Goal: Information Seeking & Learning: Find specific fact

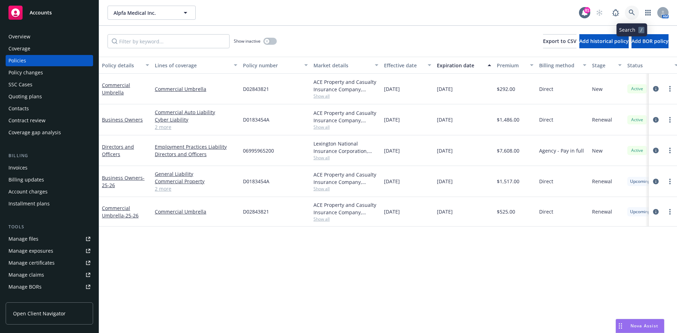
click at [635, 12] on link at bounding box center [631, 13] width 14 height 14
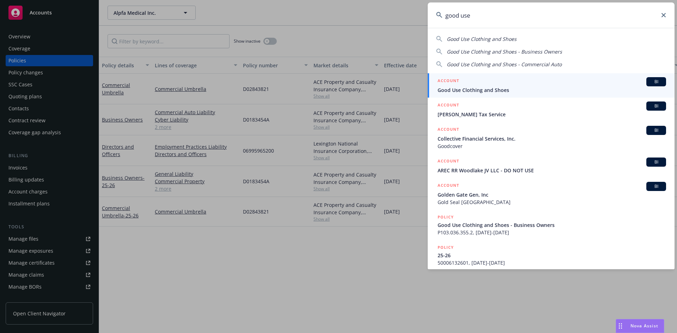
type input "good use"
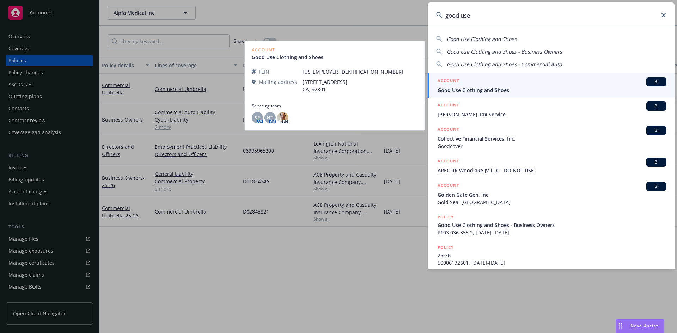
click at [451, 77] on h5 "ACCOUNT" at bounding box center [447, 81] width 21 height 8
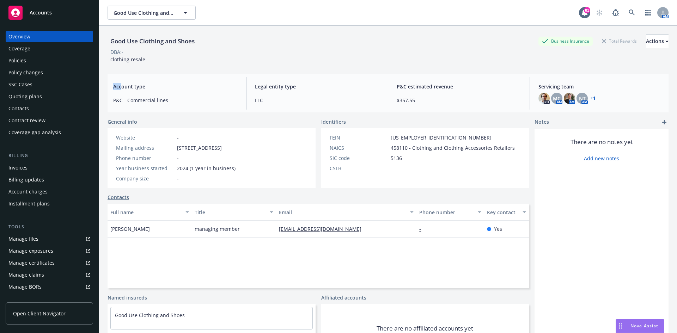
drag, startPoint x: 110, startPoint y: 92, endPoint x: 457, endPoint y: 244, distance: 379.0
click at [112, 101] on div "Account type P&C - Commercial lines" at bounding box center [175, 93] width 136 height 32
click at [33, 58] on div "Policies" at bounding box center [49, 60] width 82 height 11
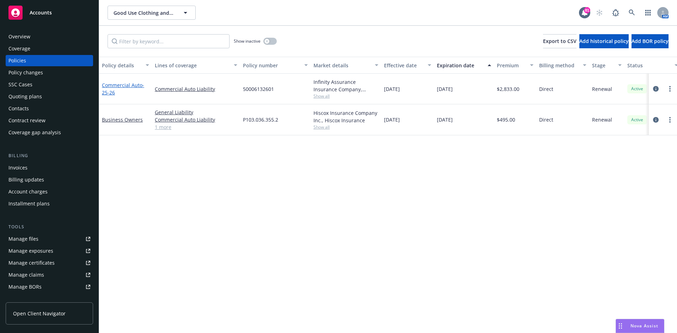
click at [123, 84] on link "Commercial Auto - 25-26" at bounding box center [123, 89] width 42 height 14
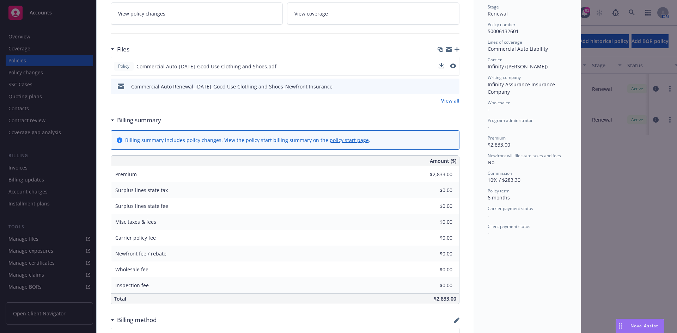
scroll to position [176, 0]
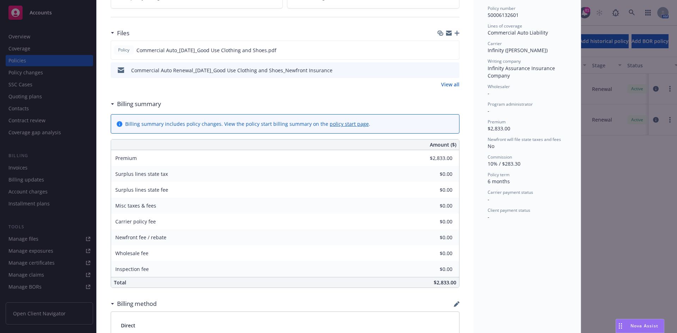
click at [448, 83] on link "View all" at bounding box center [450, 84] width 18 height 7
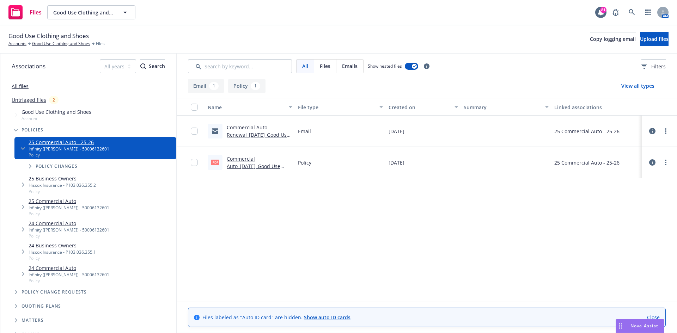
click at [255, 126] on link "Commercial Auto Renewal_[DATE]_Good Use Clothing and Shoes_Newfront Insurance" at bounding box center [258, 138] width 63 height 29
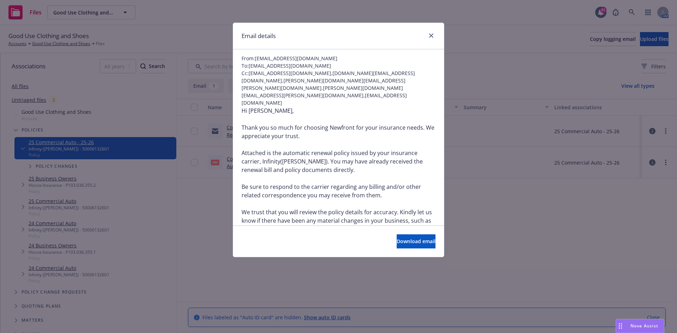
scroll to position [141, 0]
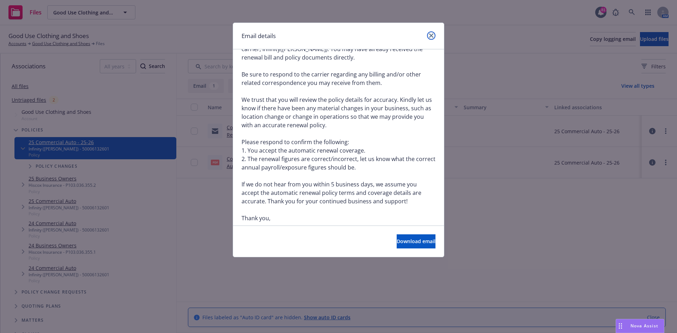
click at [429, 33] on link "close" at bounding box center [431, 35] width 8 height 8
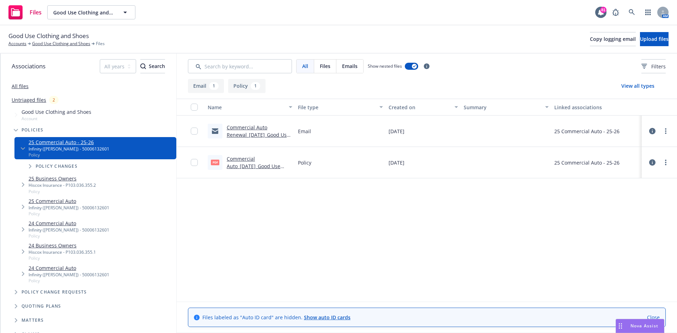
click at [268, 157] on link "Commercial Auto_[DATE]_Good Use Clothing and Shoes.pdf" at bounding box center [254, 165] width 55 height 21
click at [58, 42] on link "Good Use Clothing and Shoes" at bounding box center [61, 44] width 58 height 6
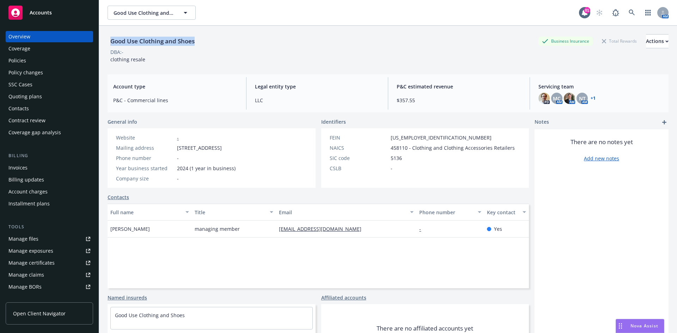
drag, startPoint x: 200, startPoint y: 41, endPoint x: 107, endPoint y: 42, distance: 93.0
click at [107, 42] on div "Good Use Clothing and Shoes Business Insurance Total Rewards Actions DBA: - clo…" at bounding box center [388, 192] width 578 height 333
copy div "Good Use Clothing and Shoes"
click at [22, 63] on div "Policies" at bounding box center [17, 60] width 18 height 11
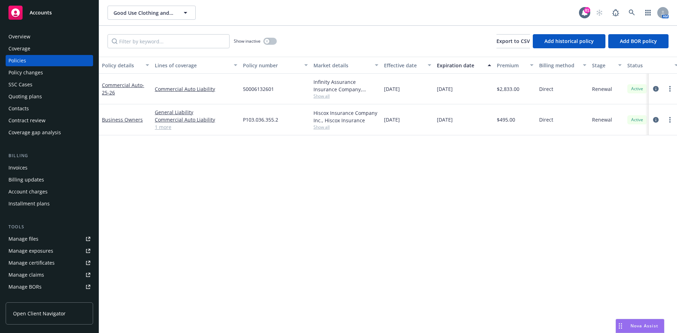
click at [277, 121] on div "P103.036.355.2" at bounding box center [275, 119] width 70 height 31
drag, startPoint x: 276, startPoint y: 87, endPoint x: 236, endPoint y: 91, distance: 40.4
click at [236, 91] on div "Commercial Auto - 25-26 Commercial Auto Liability 50006132601 Infinity Assuranc…" at bounding box center [439, 89] width 680 height 31
copy div "50006132601"
drag, startPoint x: 259, startPoint y: 49, endPoint x: 470, endPoint y: 309, distance: 335.2
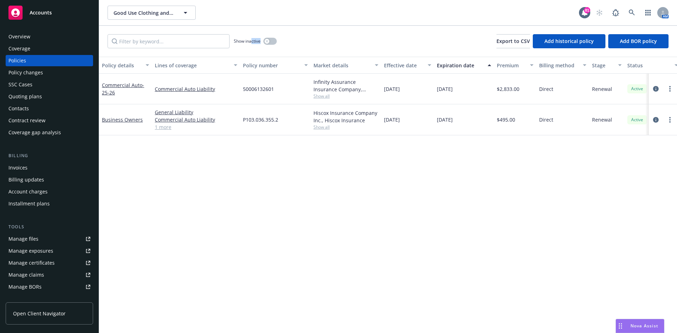
click at [253, 54] on div "Show inactive Export to CSV Add historical policy Add BOR policy" at bounding box center [388, 41] width 578 height 31
click at [629, 10] on icon at bounding box center [631, 13] width 6 height 6
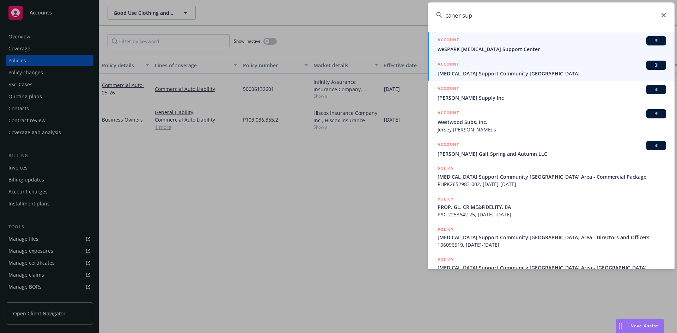
type input "caner sup"
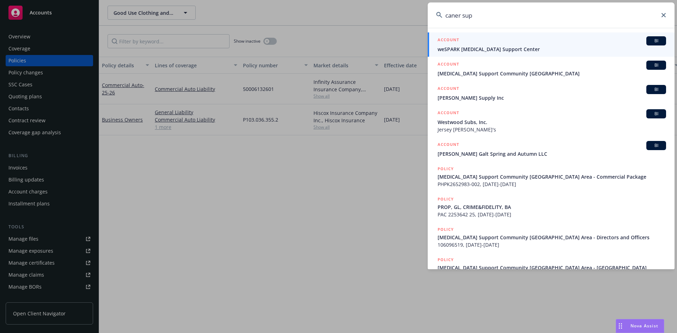
click at [455, 63] on h5 "ACCOUNT" at bounding box center [447, 65] width 21 height 8
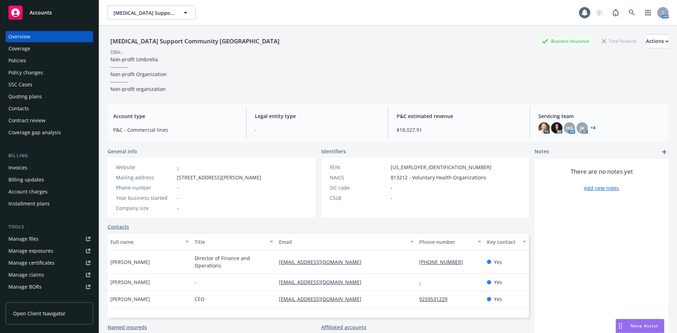
click at [36, 61] on div "Policies" at bounding box center [49, 60] width 82 height 11
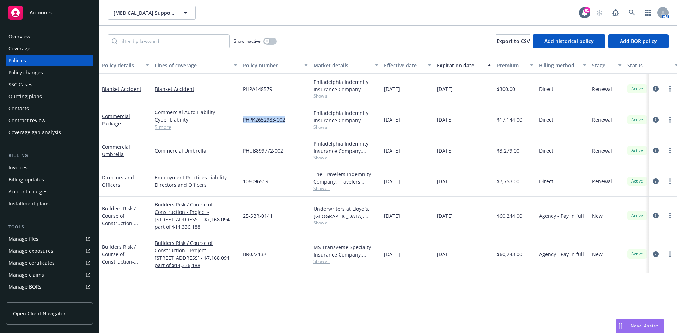
drag, startPoint x: 290, startPoint y: 122, endPoint x: 243, endPoint y: 123, distance: 47.2
click at [243, 123] on div "PHPK2652983-002" at bounding box center [275, 119] width 70 height 31
copy span "PHPK2652983-002"
